Goal: Task Accomplishment & Management: Use online tool/utility

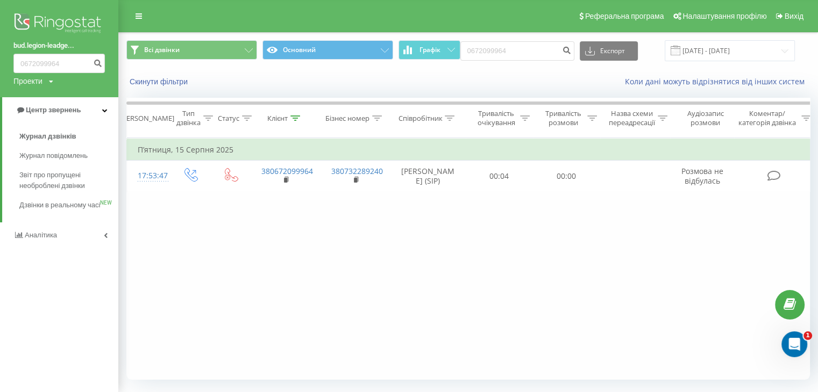
click at [45, 22] on img at bounding box center [58, 24] width 91 height 27
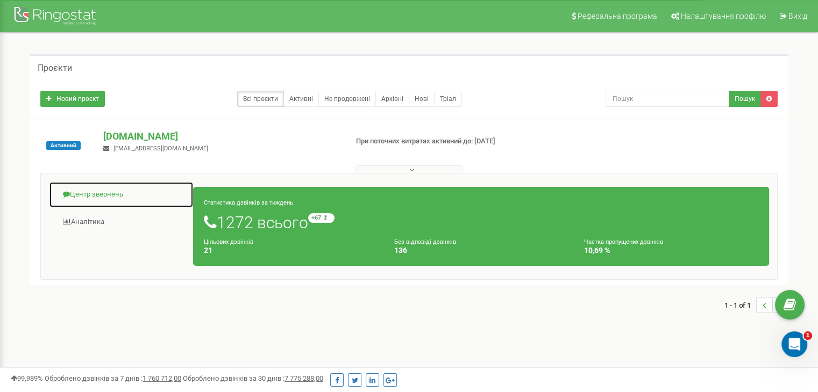
click at [90, 201] on link "Центр звернень" at bounding box center [121, 195] width 145 height 26
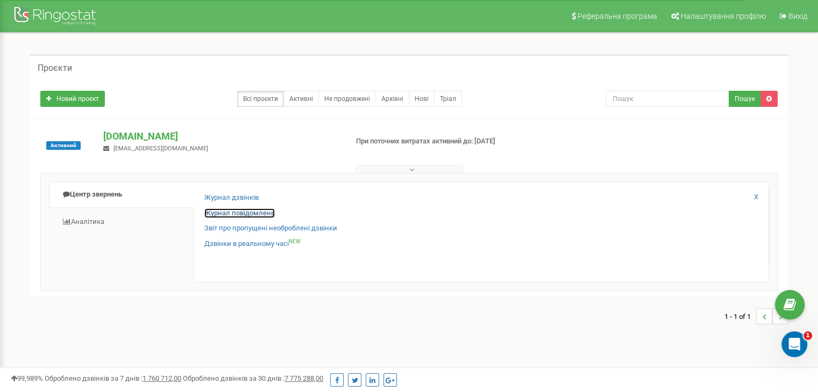
click at [214, 216] on link "Журнал повідомлень" at bounding box center [239, 214] width 70 height 10
click at [784, 7] on link "Вихід" at bounding box center [793, 16] width 40 height 32
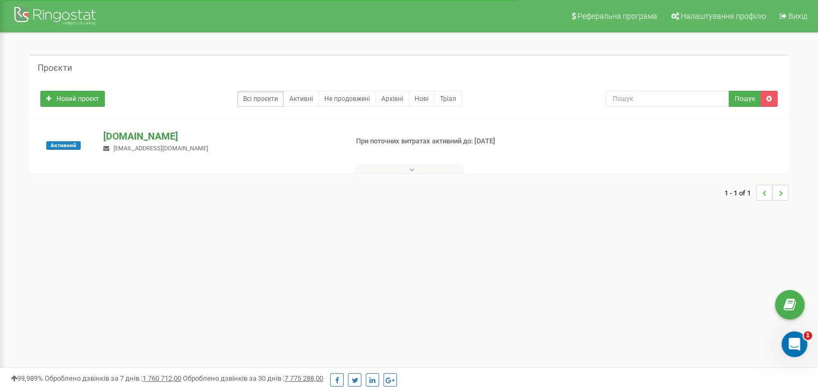
click at [132, 136] on p "[DOMAIN_NAME]" at bounding box center [220, 137] width 235 height 14
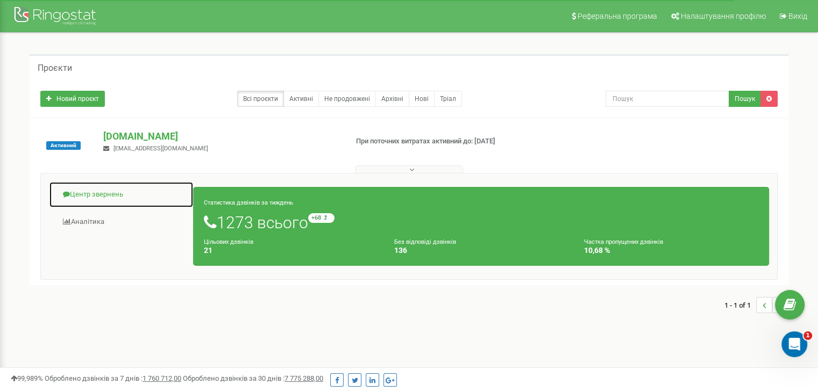
click at [116, 185] on link "Центр звернень" at bounding box center [121, 195] width 145 height 26
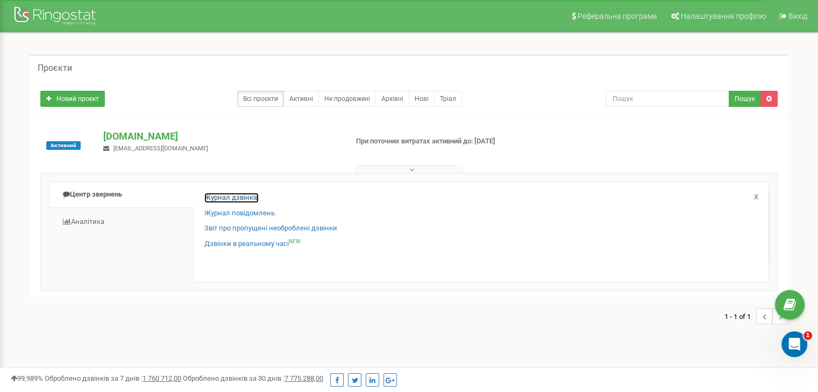
click at [218, 199] on link "Журнал дзвінків" at bounding box center [231, 198] width 54 height 10
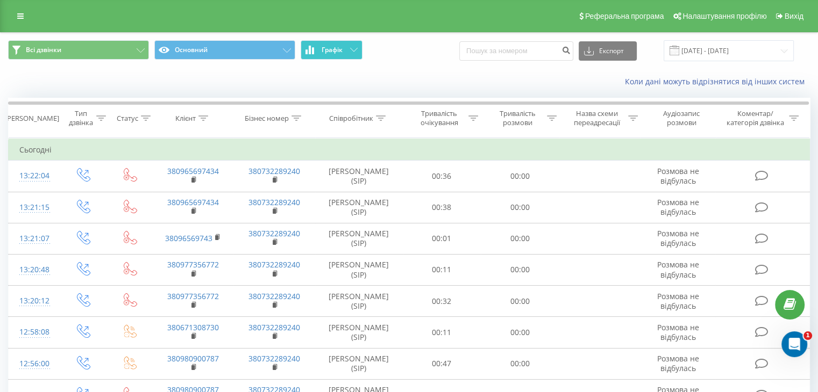
click at [335, 46] on span "Графік" at bounding box center [331, 50] width 21 height 8
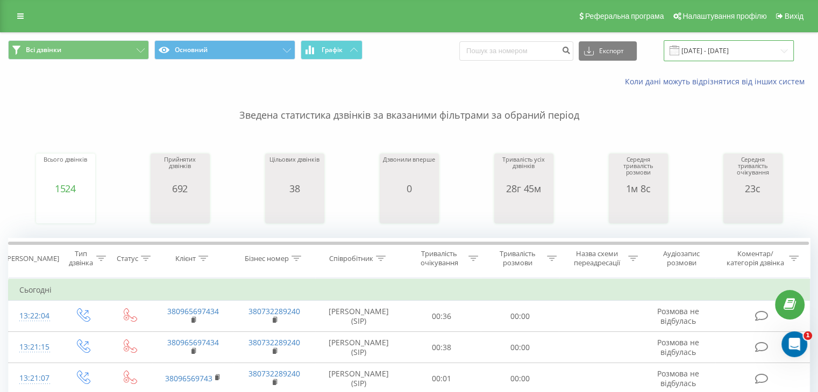
click at [706, 49] on input "22.07.2025 - 22.08.2025" at bounding box center [728, 50] width 130 height 21
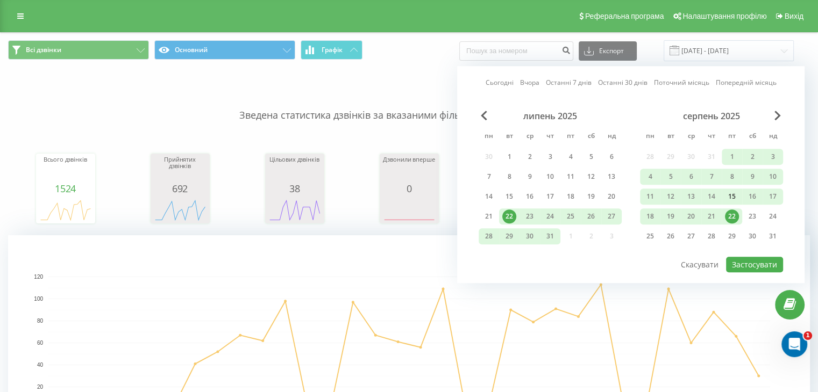
click at [731, 192] on div "15" at bounding box center [732, 197] width 14 height 14
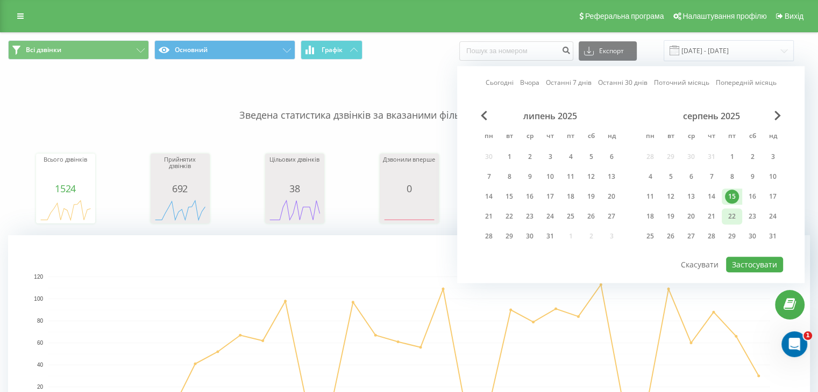
click at [731, 213] on div "22" at bounding box center [732, 217] width 14 height 14
click at [740, 261] on button "Застосувати" at bounding box center [754, 265] width 57 height 16
type input "15.08.2025 - 22.08.2025"
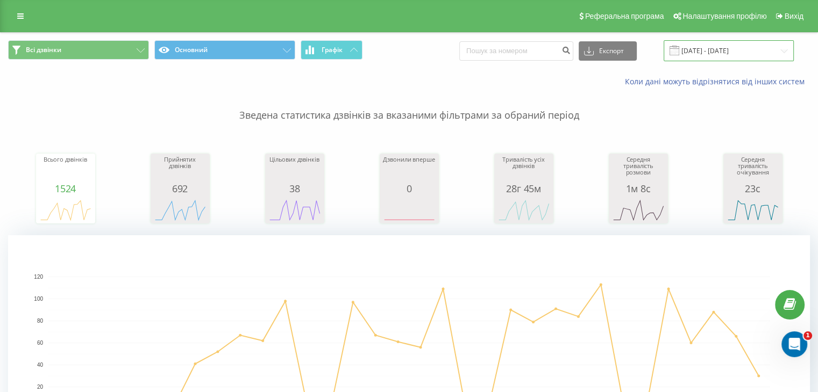
click at [703, 54] on input "15.08.2025 - 22.08.2025" at bounding box center [728, 50] width 130 height 21
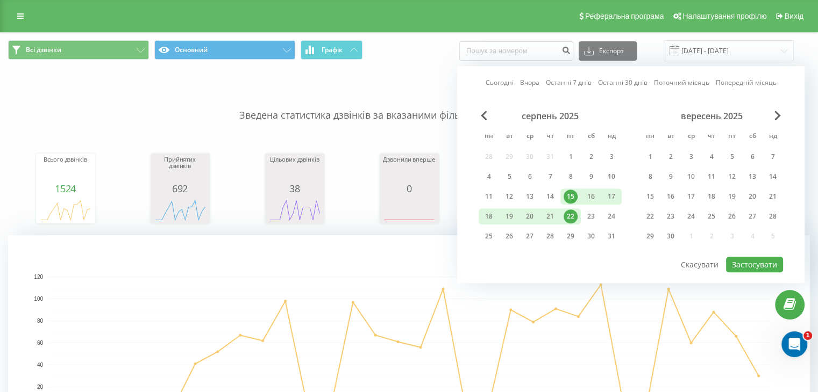
click at [568, 194] on div "15" at bounding box center [570, 197] width 14 height 14
click at [570, 214] on div "22" at bounding box center [570, 217] width 14 height 14
click at [745, 260] on button "Застосувати" at bounding box center [754, 265] width 57 height 16
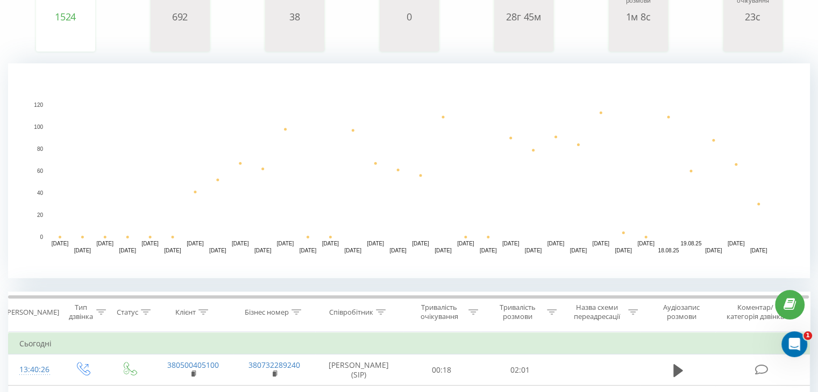
scroll to position [178, 0]
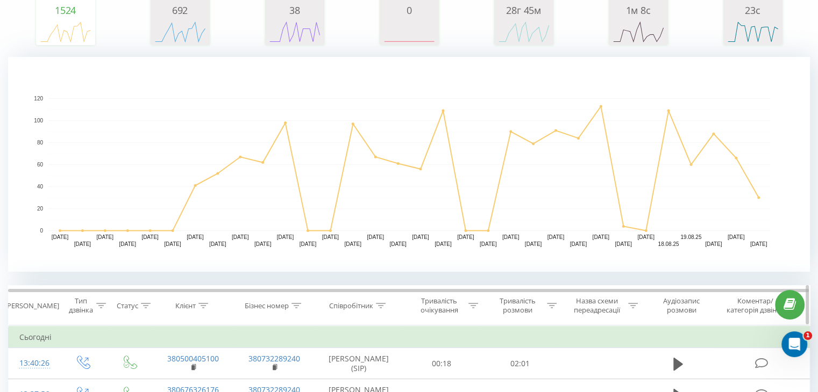
click at [380, 303] on icon at bounding box center [381, 305] width 10 height 5
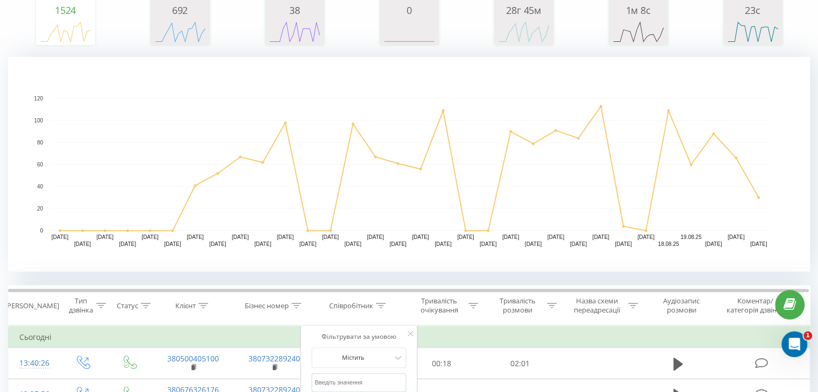
scroll to position [196, 0]
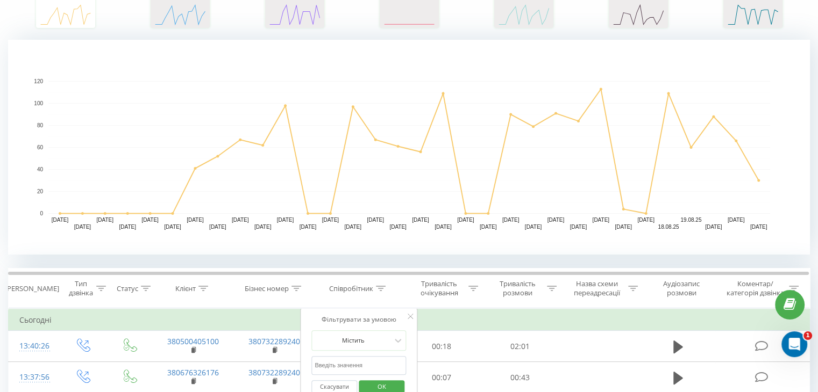
click at [339, 362] on input "text" at bounding box center [358, 365] width 95 height 19
type input "Комар Петро"
click at [380, 389] on span "OK" at bounding box center [382, 386] width 30 height 17
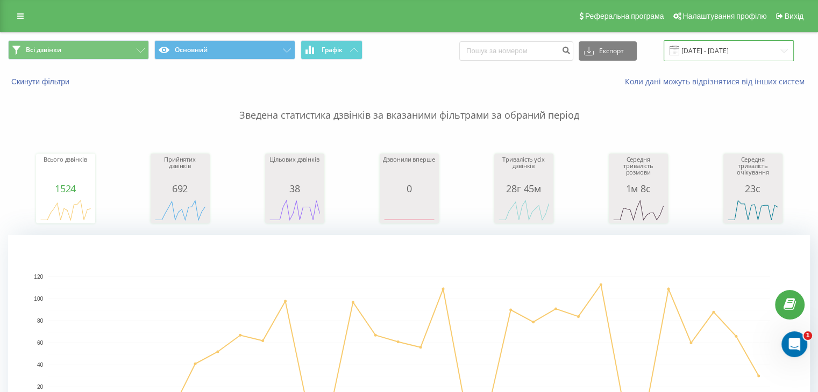
click at [703, 52] on input "15.08.2025 - 22.08.2025" at bounding box center [728, 50] width 130 height 21
